Goal: Task Accomplishment & Management: Complete application form

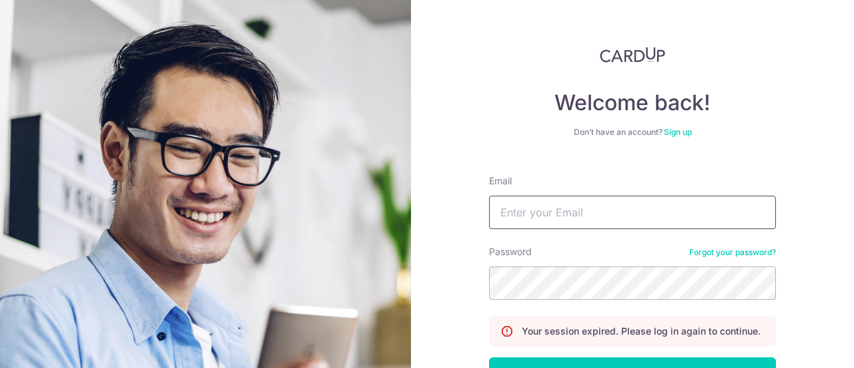
click at [617, 224] on input "Email" at bounding box center [632, 211] width 287 height 33
type input "seeling1995n@gmail.com"
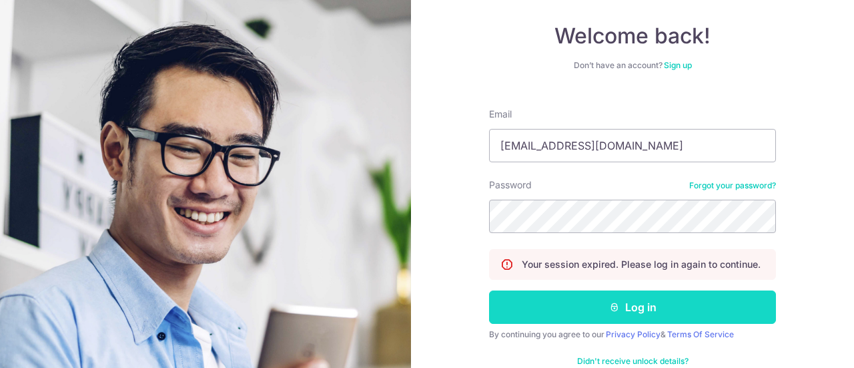
click at [619, 305] on button "Log in" at bounding box center [632, 306] width 287 height 33
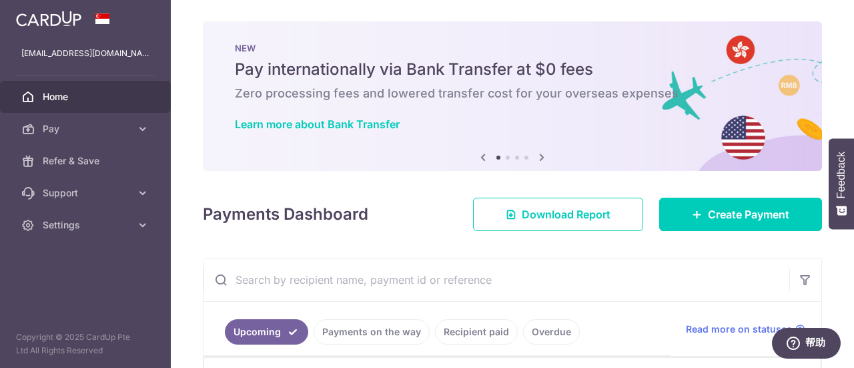
click at [407, 195] on div "Payments Dashboard Download Report Create Payment" at bounding box center [512, 211] width 619 height 39
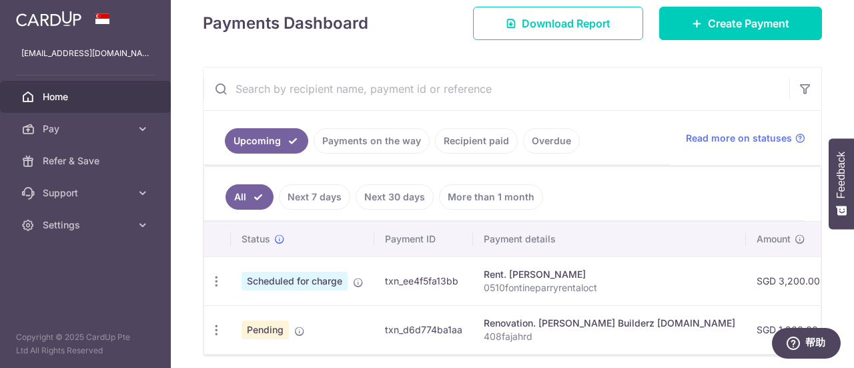
scroll to position [244, 0]
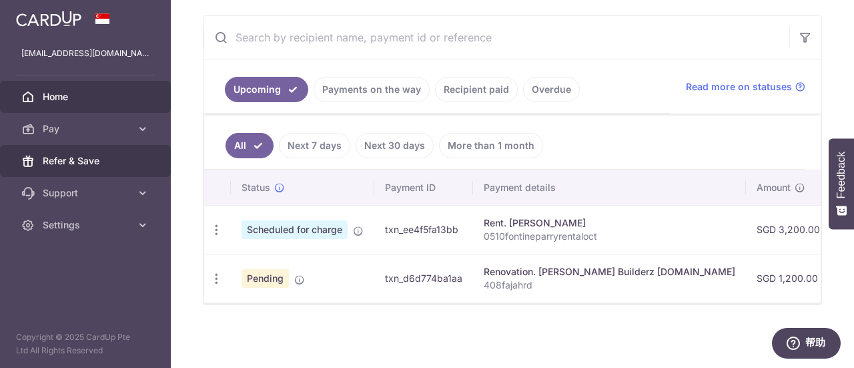
click at [44, 160] on span "Refer & Save" at bounding box center [87, 160] width 88 height 13
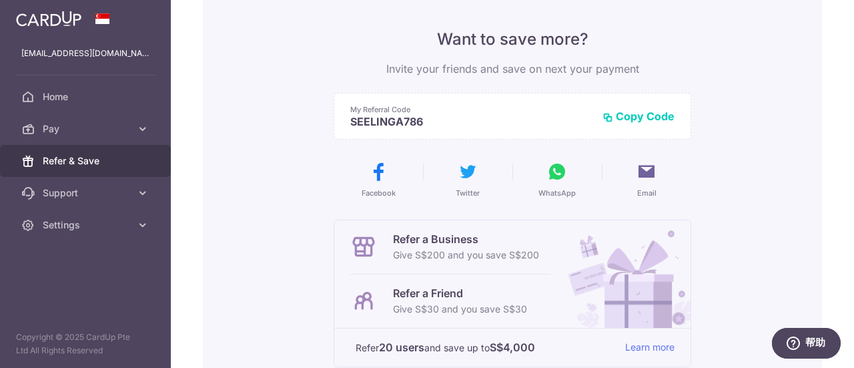
scroll to position [133, 0]
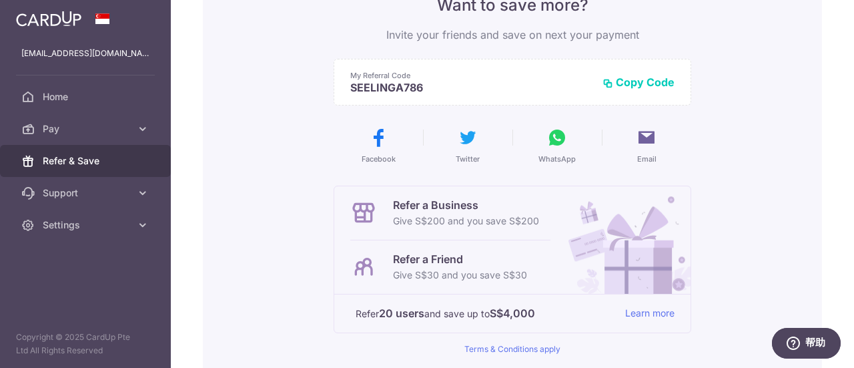
click at [661, 81] on button "Copy Code" at bounding box center [638, 81] width 72 height 13
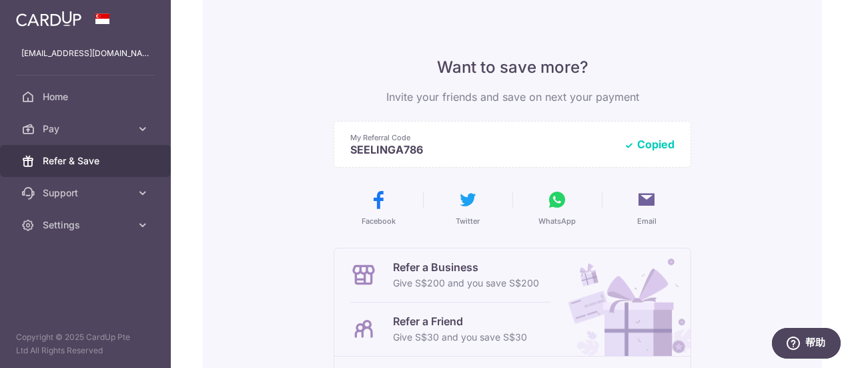
scroll to position [0, 0]
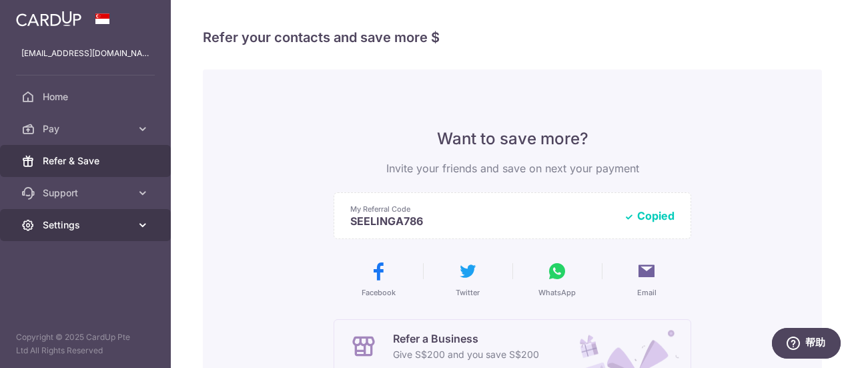
click at [121, 231] on span "Settings" at bounding box center [87, 224] width 88 height 13
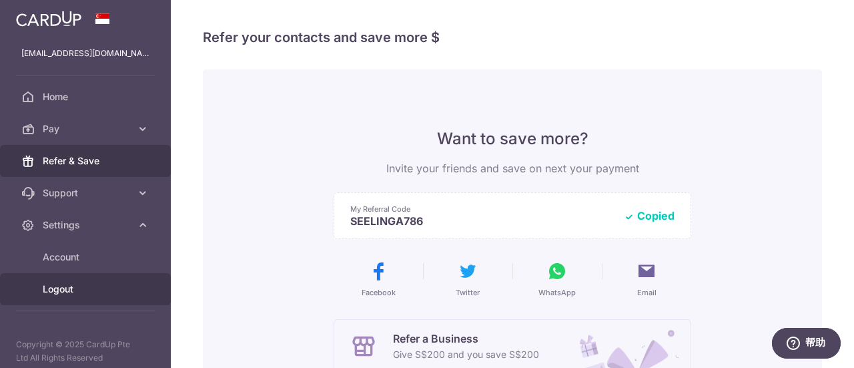
click at [75, 282] on span "Logout" at bounding box center [87, 288] width 88 height 13
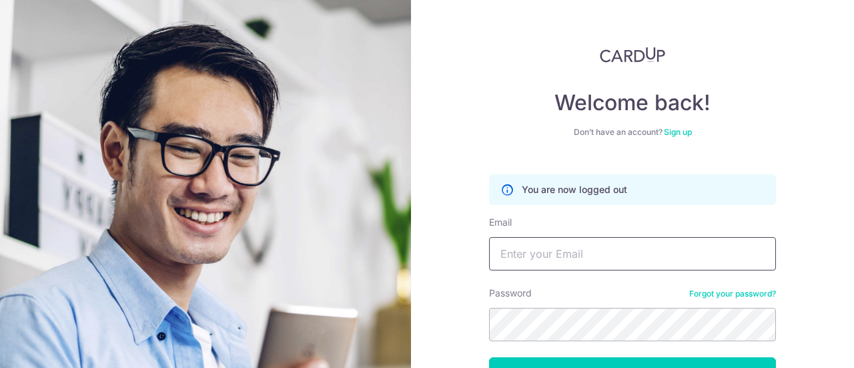
click at [547, 263] on input "Email" at bounding box center [632, 253] width 287 height 33
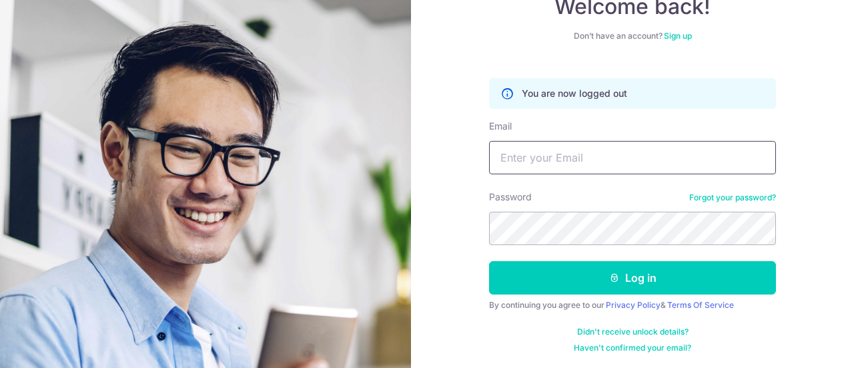
scroll to position [96, 0]
click at [719, 340] on div "Didn't receive unlock details? Haven't confirmed your email?" at bounding box center [632, 339] width 287 height 27
click at [669, 37] on link "Sign up" at bounding box center [678, 36] width 28 height 10
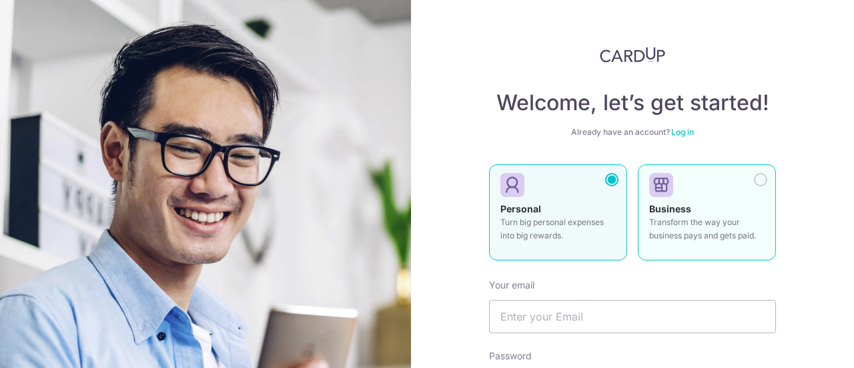
click at [684, 190] on div at bounding box center [701, 185] width 105 height 20
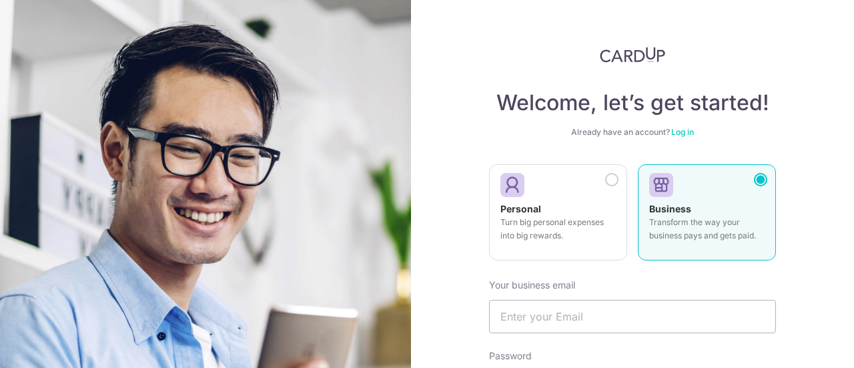
scroll to position [67, 0]
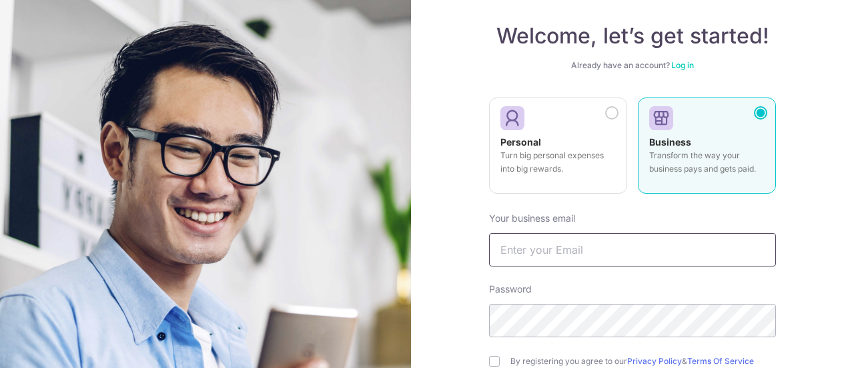
click at [564, 250] on input "text" at bounding box center [632, 249] width 287 height 33
type input "[EMAIL_ADDRESS][DOMAIN_NAME]"
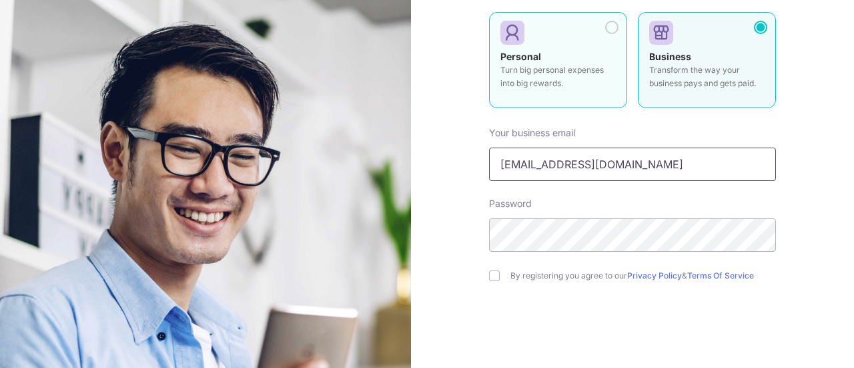
scroll to position [200, 0]
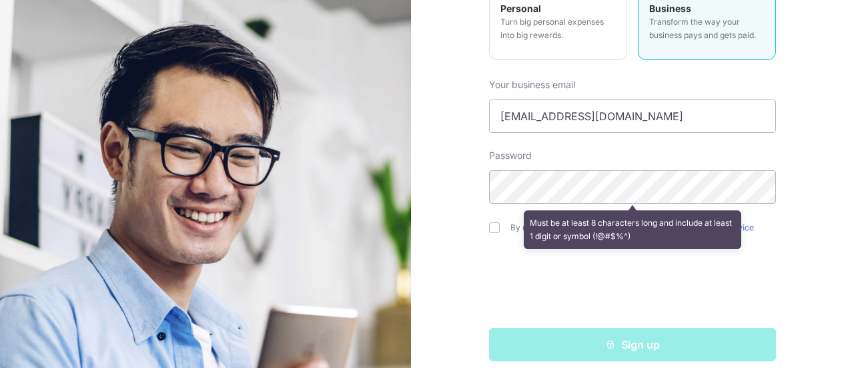
click at [441, 254] on div "Welcome, let’s get started! Already have an account? Log in Personal Turn big p…" at bounding box center [632, 184] width 443 height 368
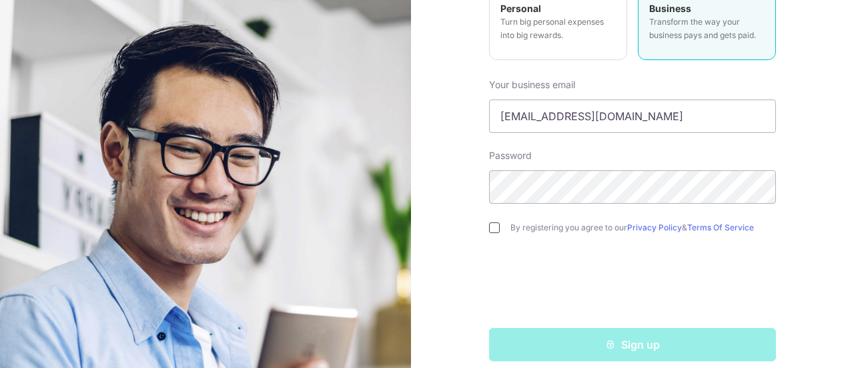
click at [490, 230] on input "checkbox" at bounding box center [494, 227] width 11 height 11
checkbox input "true"
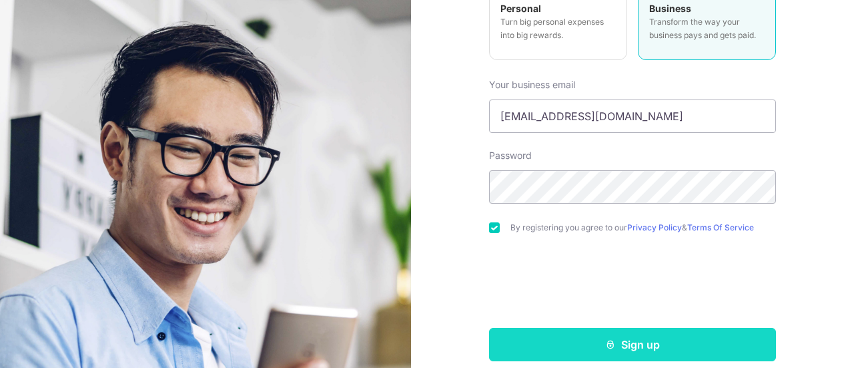
click at [600, 339] on button "Sign up" at bounding box center [632, 344] width 287 height 33
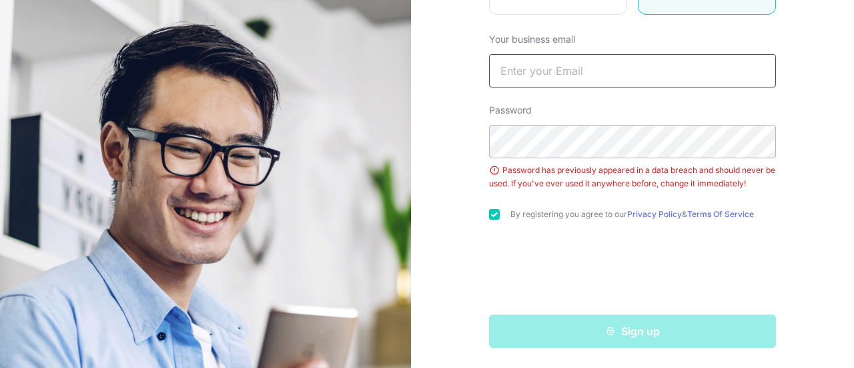
click at [607, 75] on input "text" at bounding box center [632, 70] width 287 height 33
type input "[EMAIL_ADDRESS][DOMAIN_NAME]"
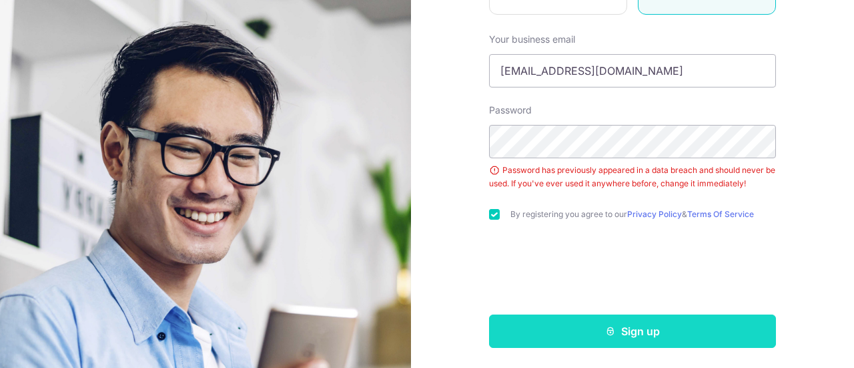
click at [574, 317] on button "Sign up" at bounding box center [632, 330] width 287 height 33
